Goal: Navigation & Orientation: Find specific page/section

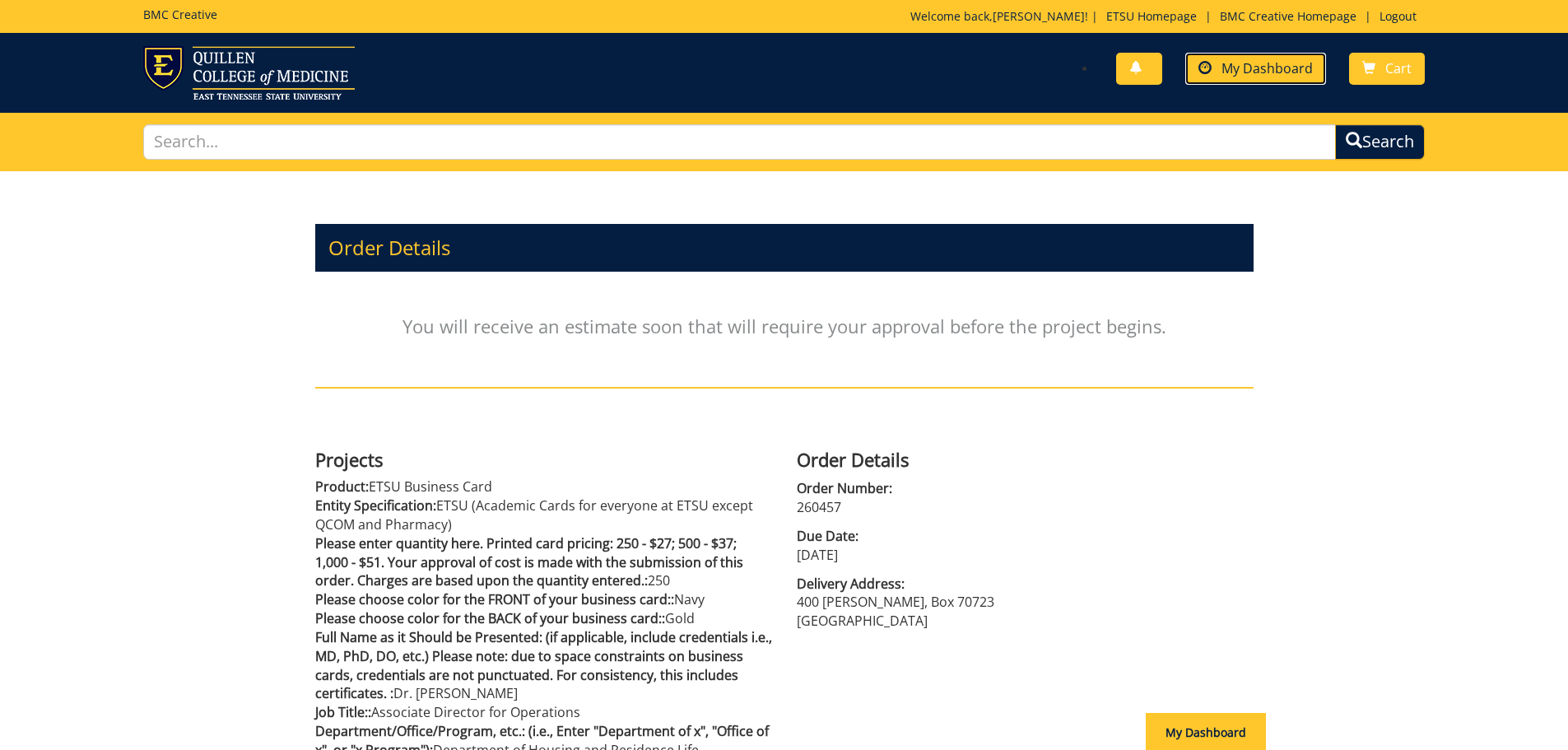
click at [1288, 74] on span "My Dashboard" at bounding box center [1267, 68] width 92 height 18
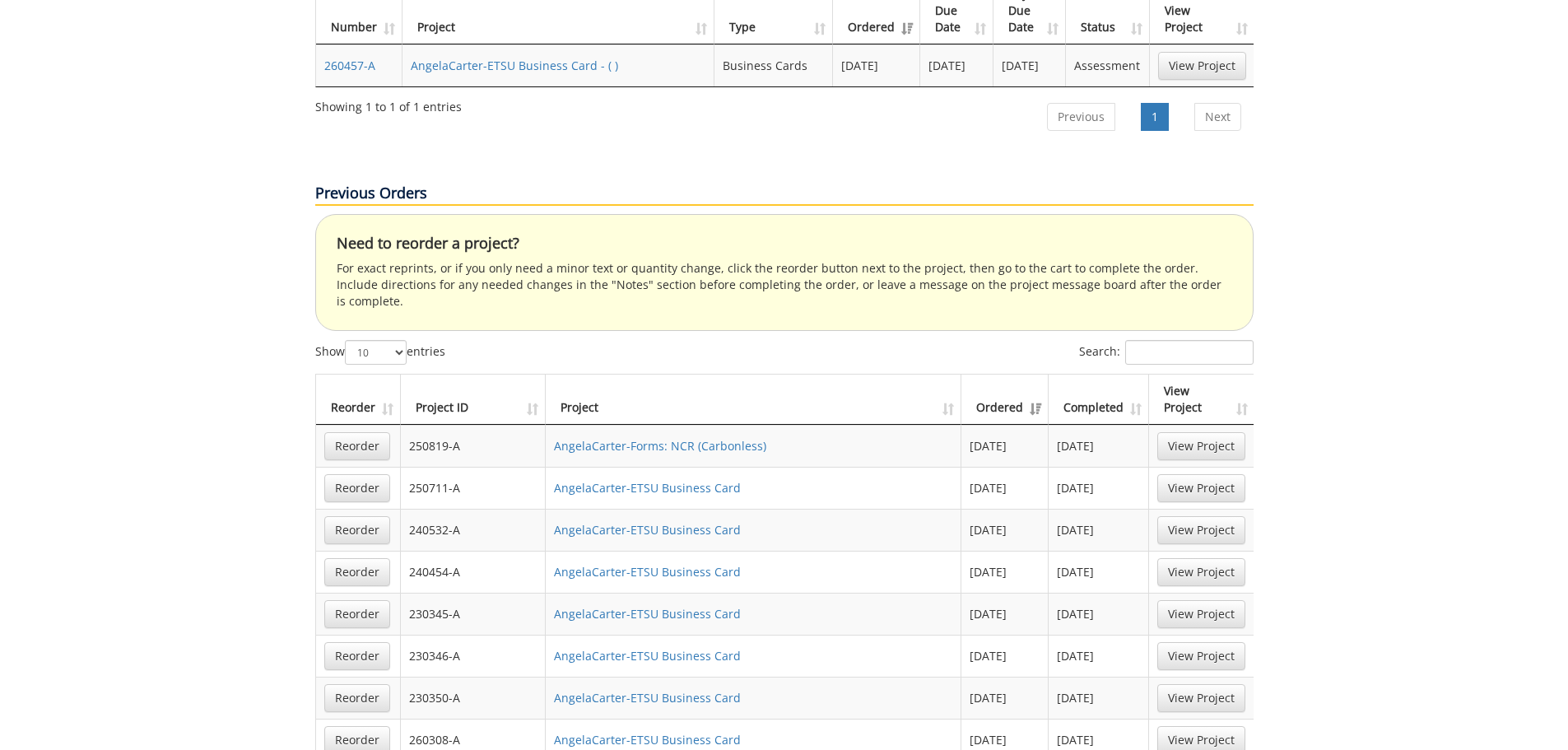
scroll to position [988, 0]
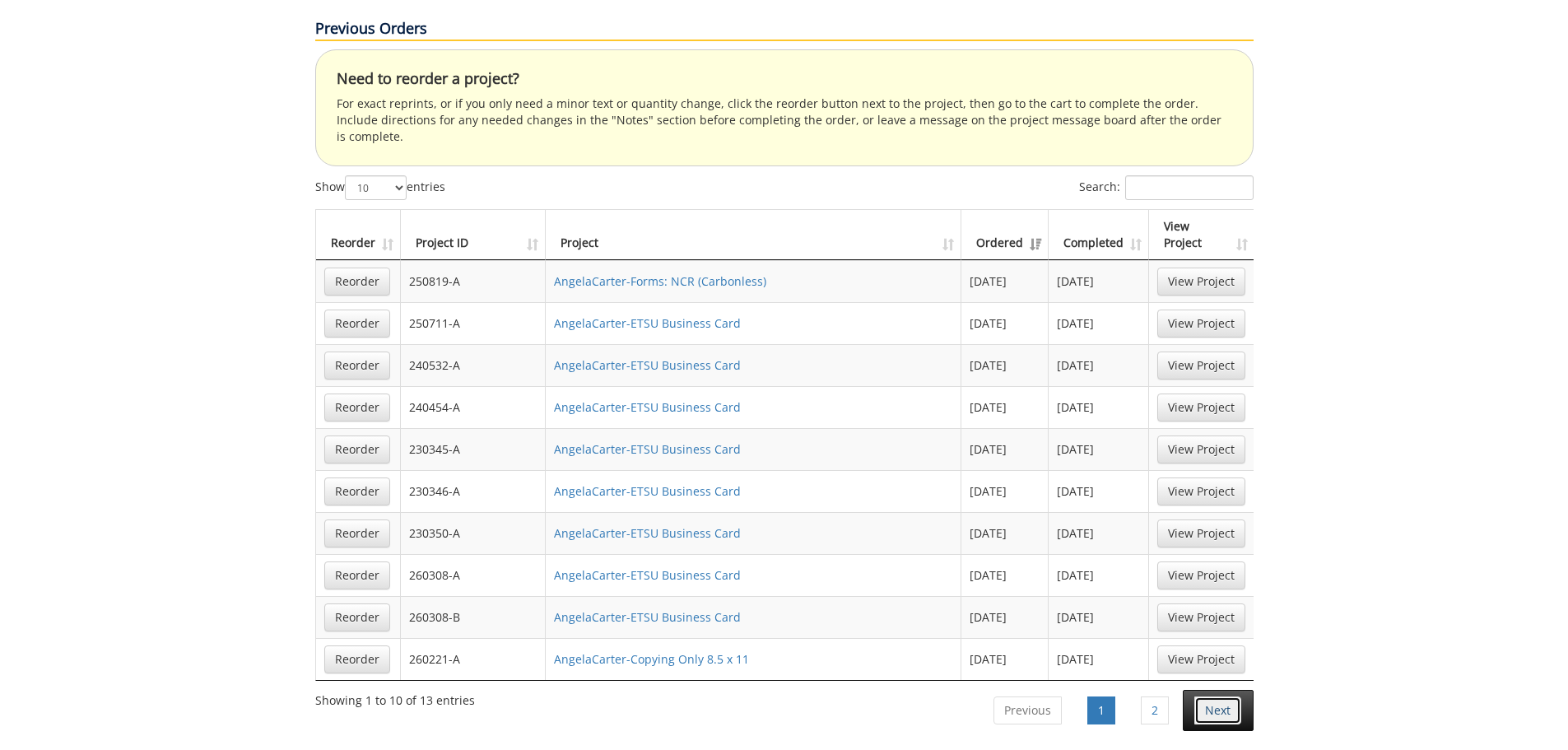
click at [1202, 696] on link "Next" at bounding box center [1219, 710] width 47 height 28
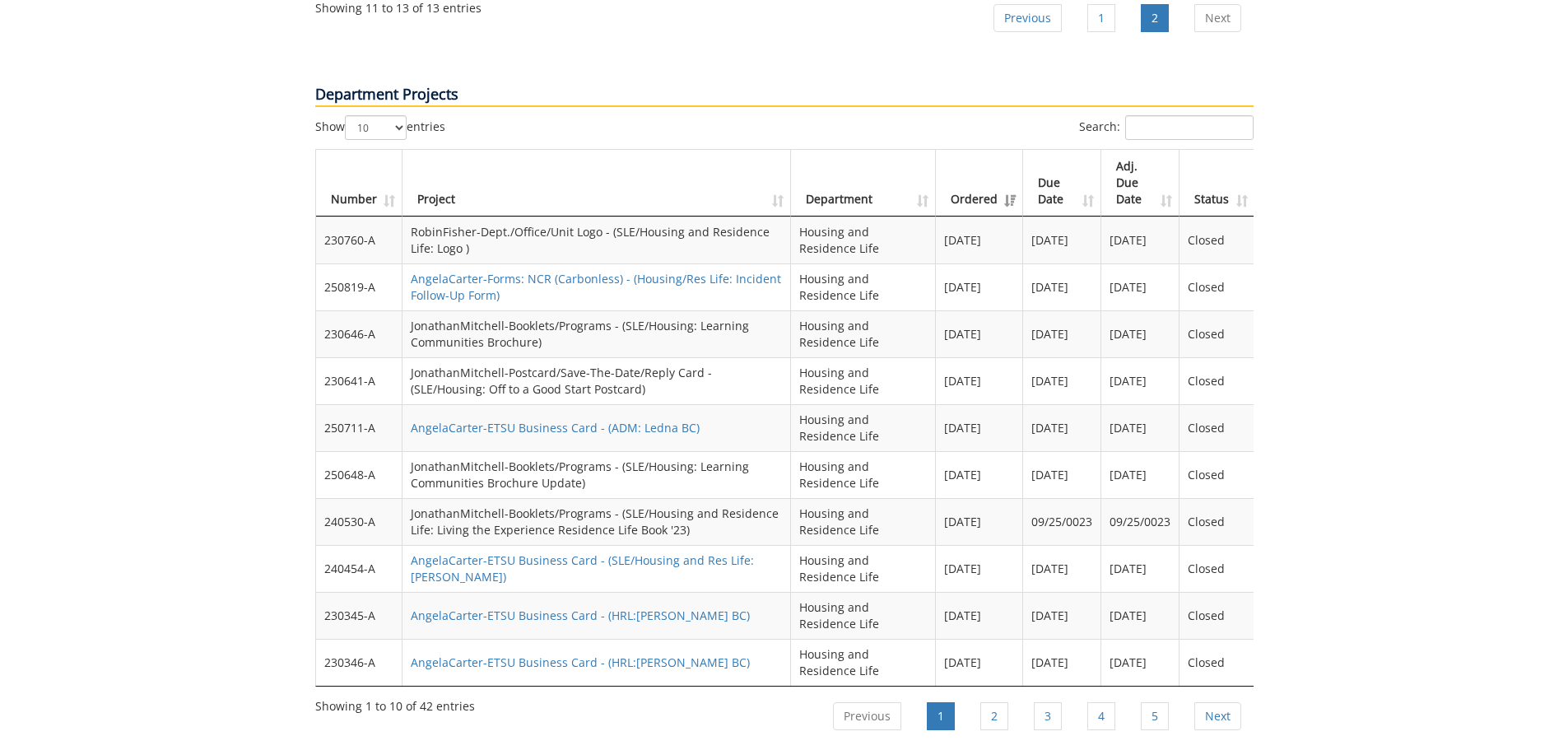
scroll to position [1482, 0]
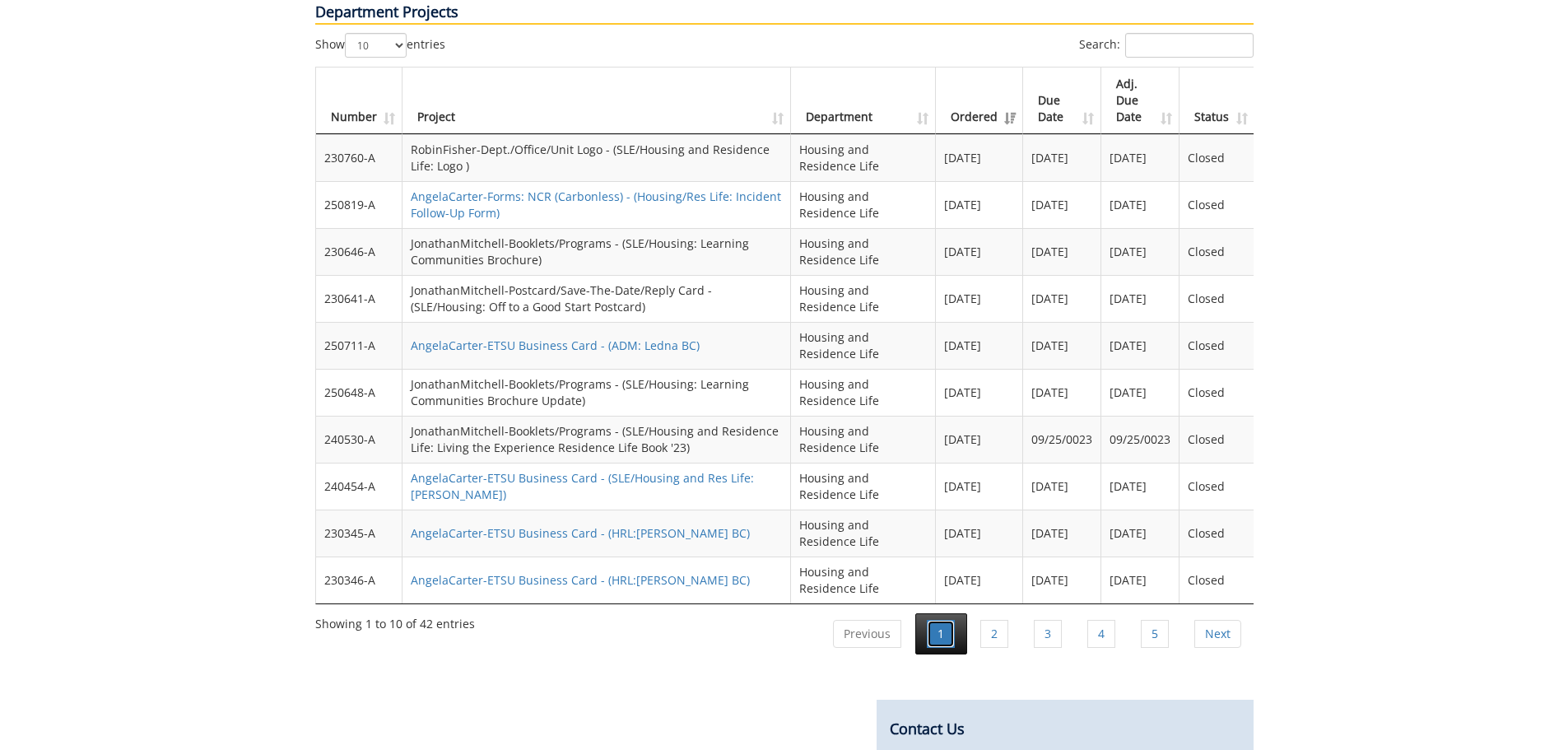
click at [936, 620] on link "1" at bounding box center [941, 634] width 28 height 28
click at [860, 620] on link "Previous" at bounding box center [867, 634] width 68 height 28
click at [1227, 620] on link "Next" at bounding box center [1219, 634] width 47 height 28
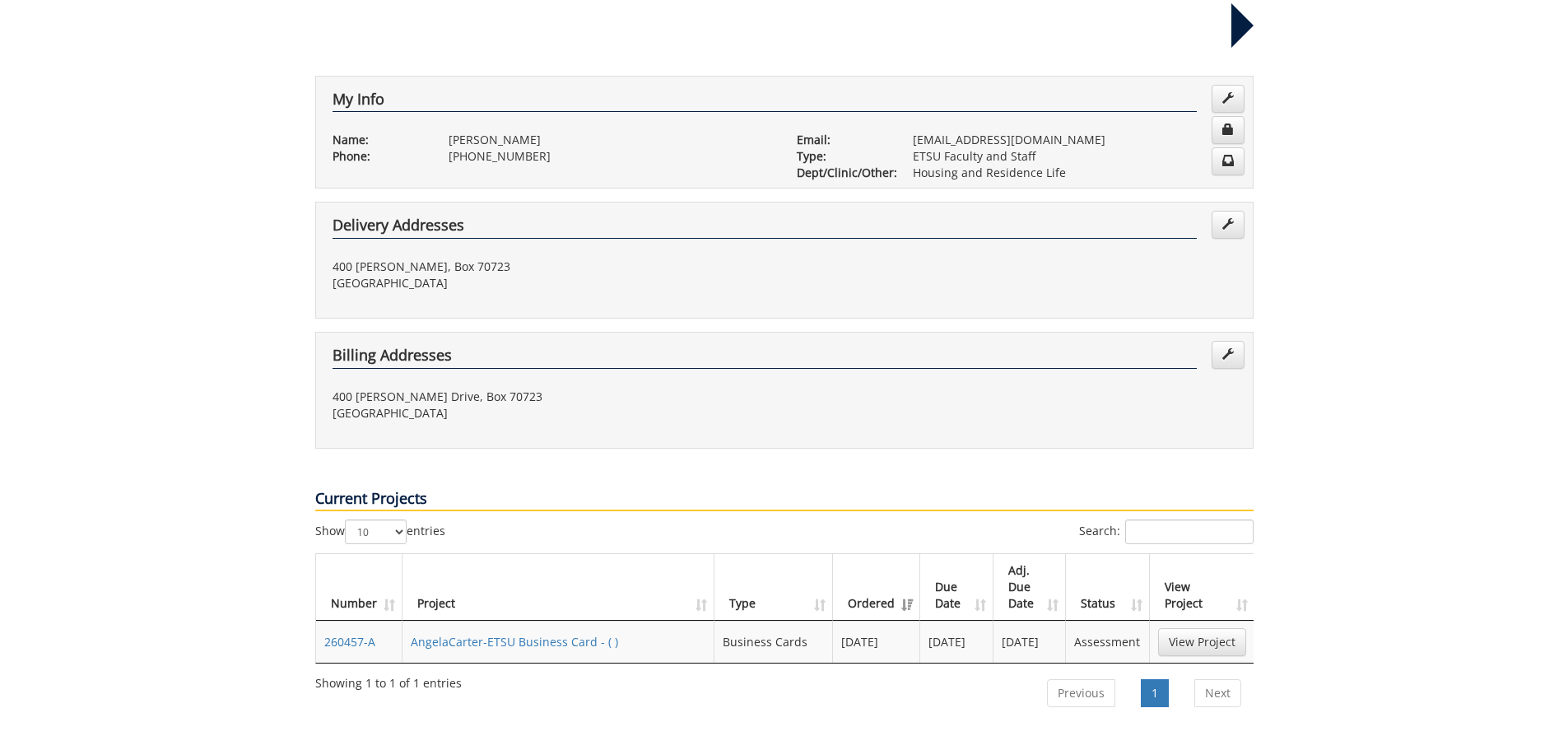
scroll to position [0, 0]
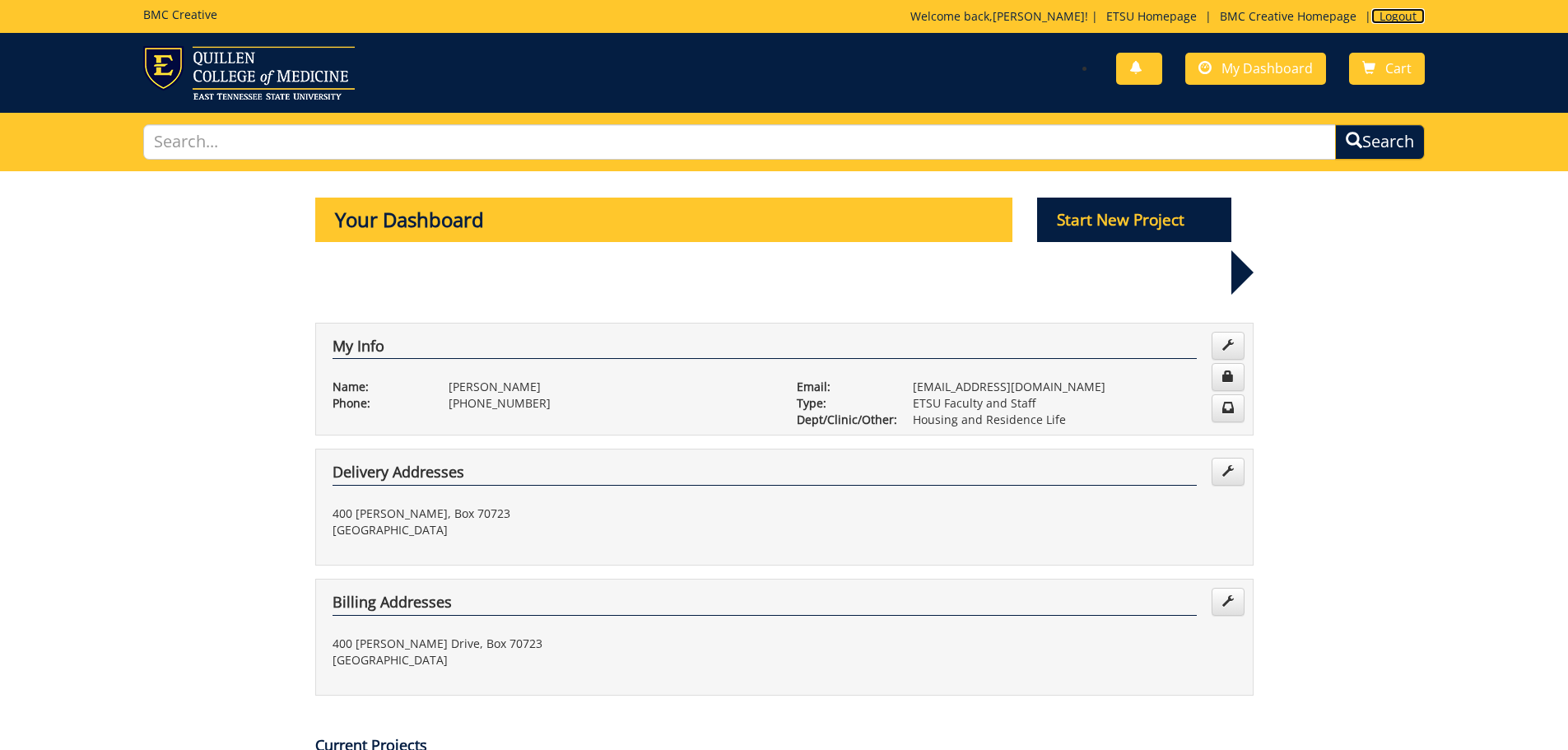
click at [1399, 14] on link "Logout" at bounding box center [1398, 16] width 54 height 16
